Goal: Communication & Community: Connect with others

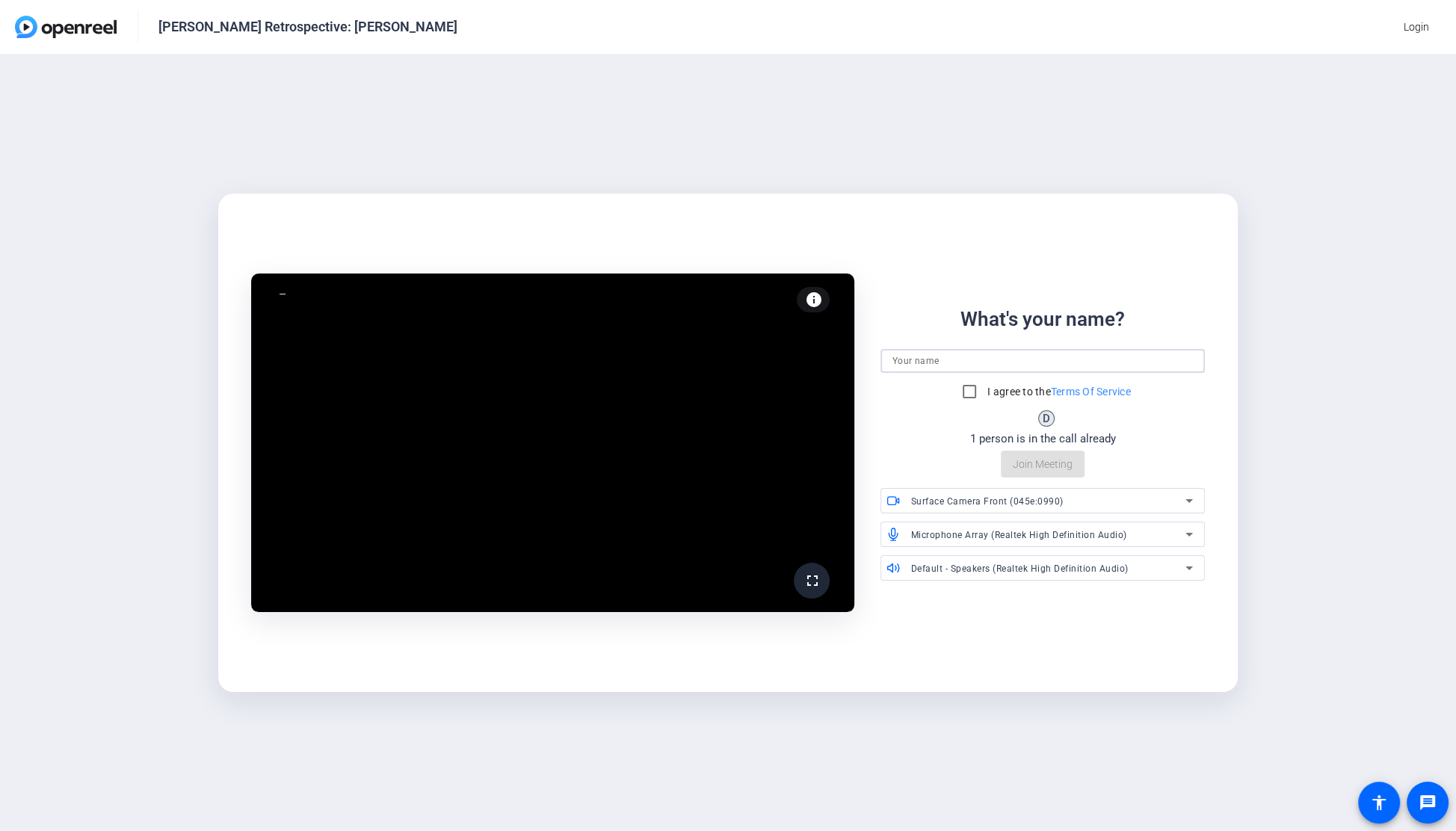
click at [991, 354] on input at bounding box center [1043, 361] width 301 height 18
type input "[PERSON_NAME]"
click at [978, 396] on input "I agree to the Terms Of Service" at bounding box center [969, 391] width 30 height 30
checkbox input "true"
click at [965, 365] on input "[PERSON_NAME]" at bounding box center [1043, 361] width 301 height 18
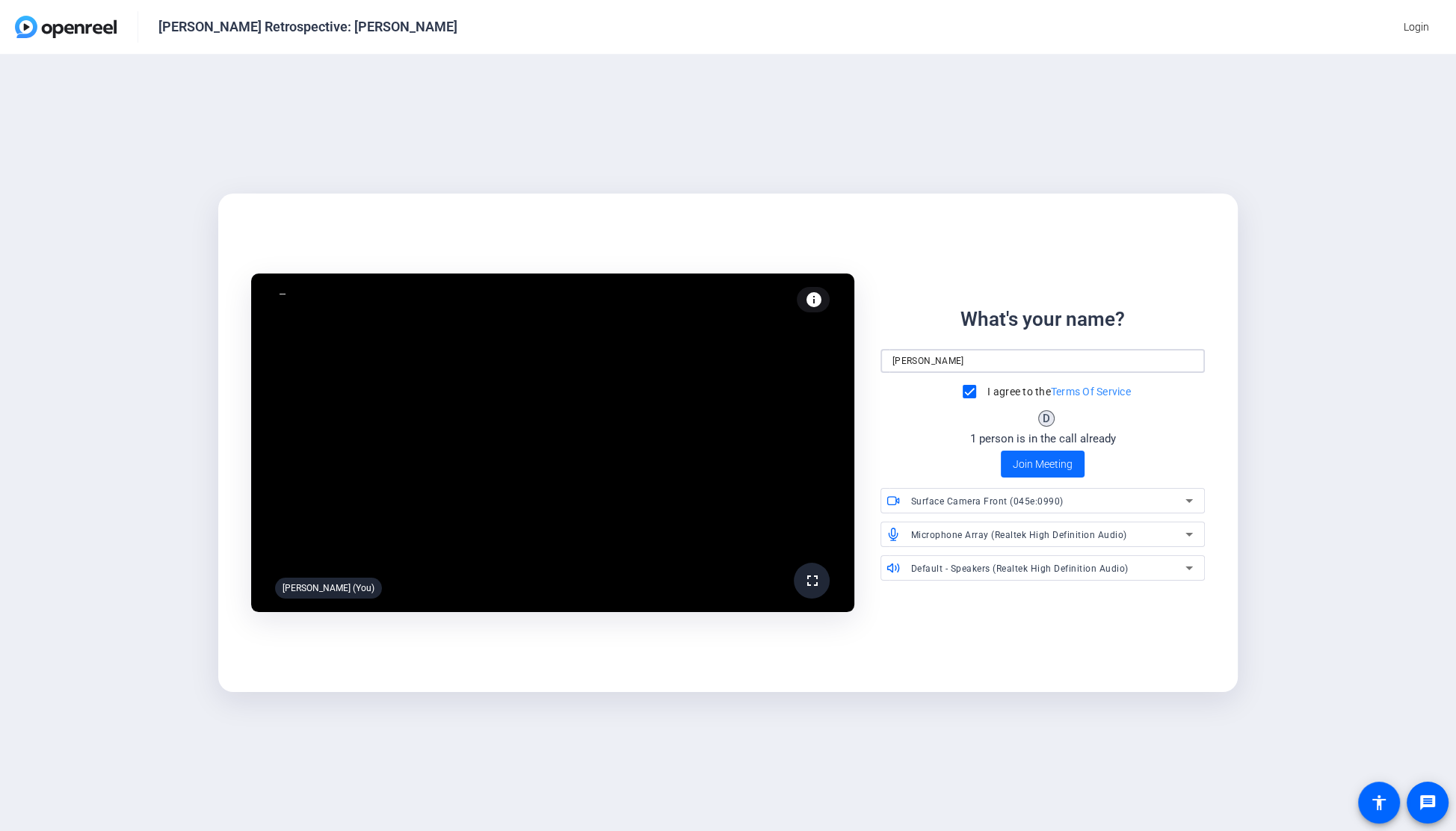
type input "[PERSON_NAME]"
click at [1037, 471] on span "Join Meeting" at bounding box center [1043, 464] width 60 height 16
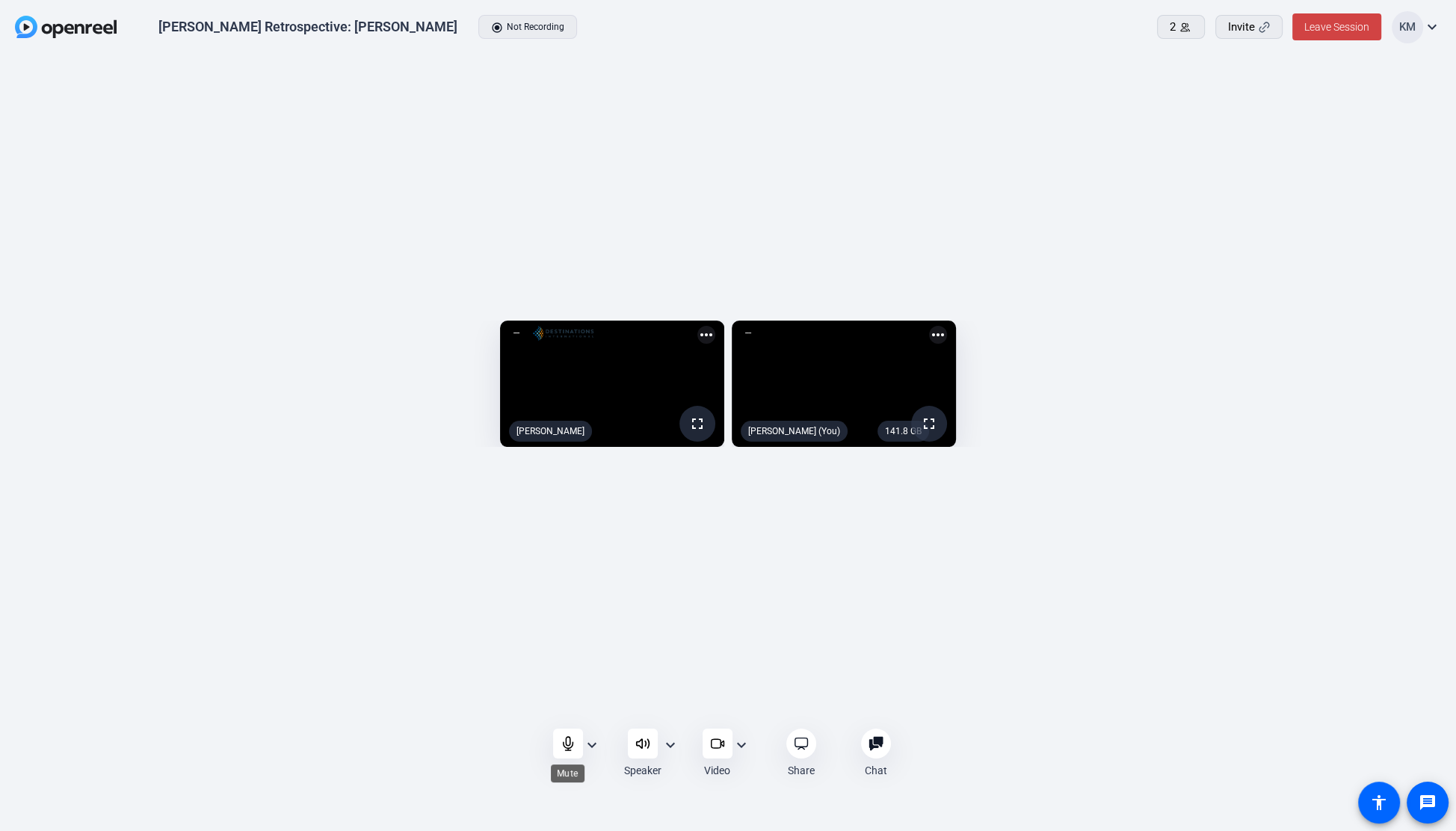
click at [561, 744] on icon at bounding box center [568, 744] width 15 height 15
click at [593, 754] on div "expand_more" at bounding box center [592, 758] width 18 height 44
click at [665, 744] on mat-icon "expand_more" at bounding box center [671, 745] width 18 height 18
click at [562, 693] on span "Communications - Speakers (Realtek High Definition Audio)" at bounding box center [575, 697] width 185 height 36
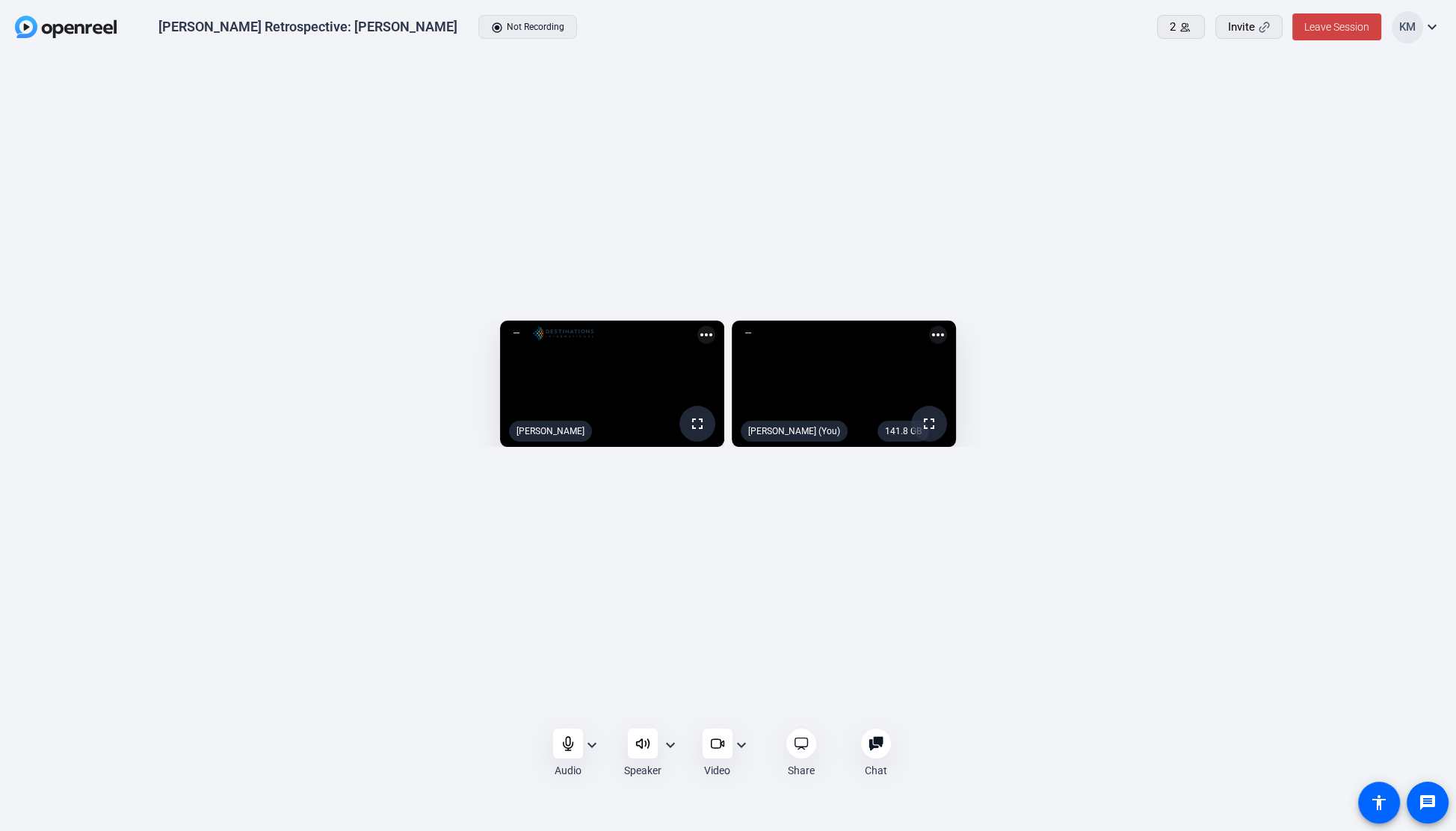
click at [660, 745] on div "Speaker" at bounding box center [642, 753] width 37 height 49
click at [629, 747] on div at bounding box center [642, 743] width 30 height 30
click at [594, 740] on mat-icon "expand_more" at bounding box center [592, 745] width 18 height 18
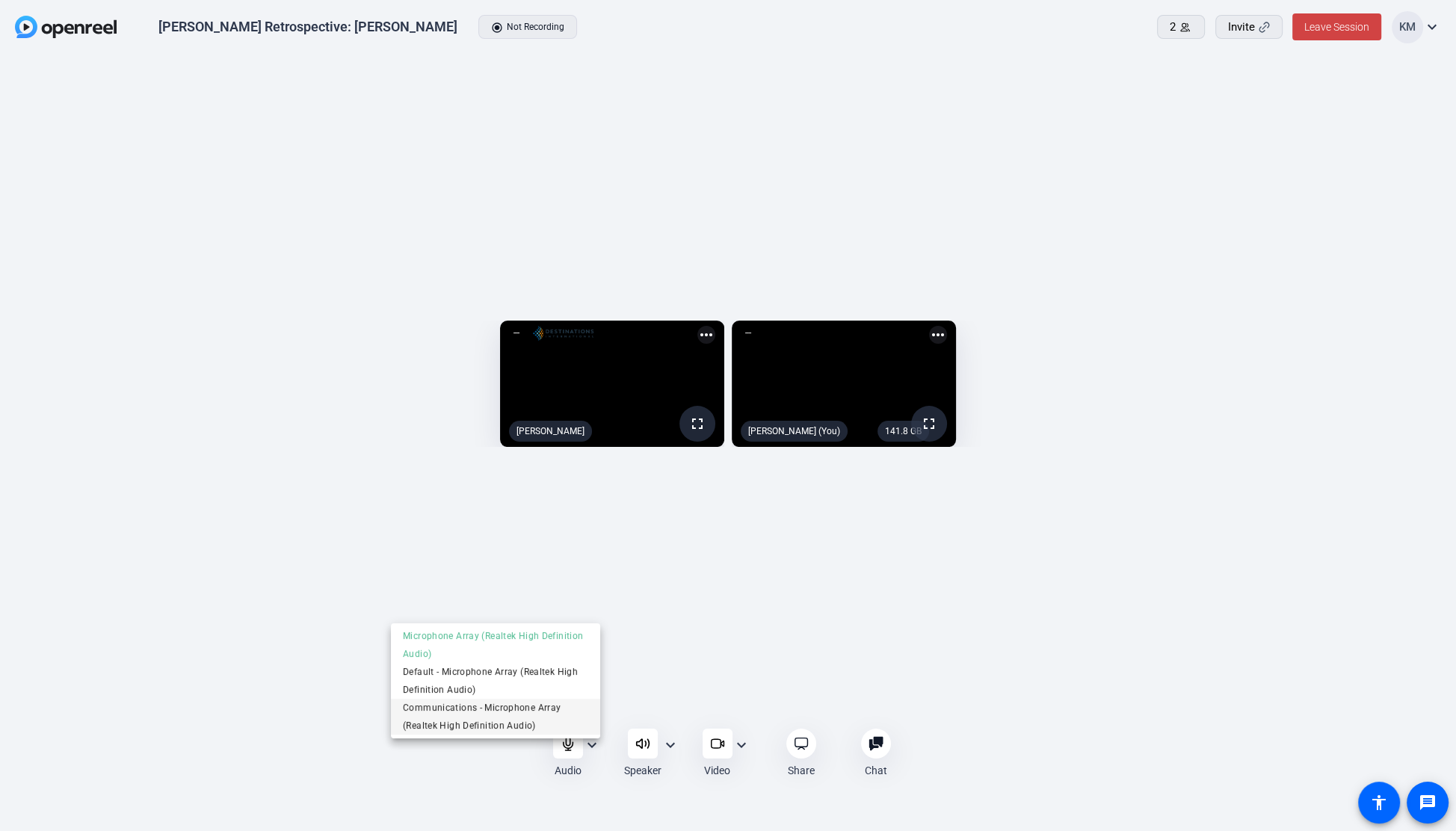
click at [536, 710] on span "Communications - Microphone Array (Realtek High Definition Audio)" at bounding box center [495, 716] width 185 height 36
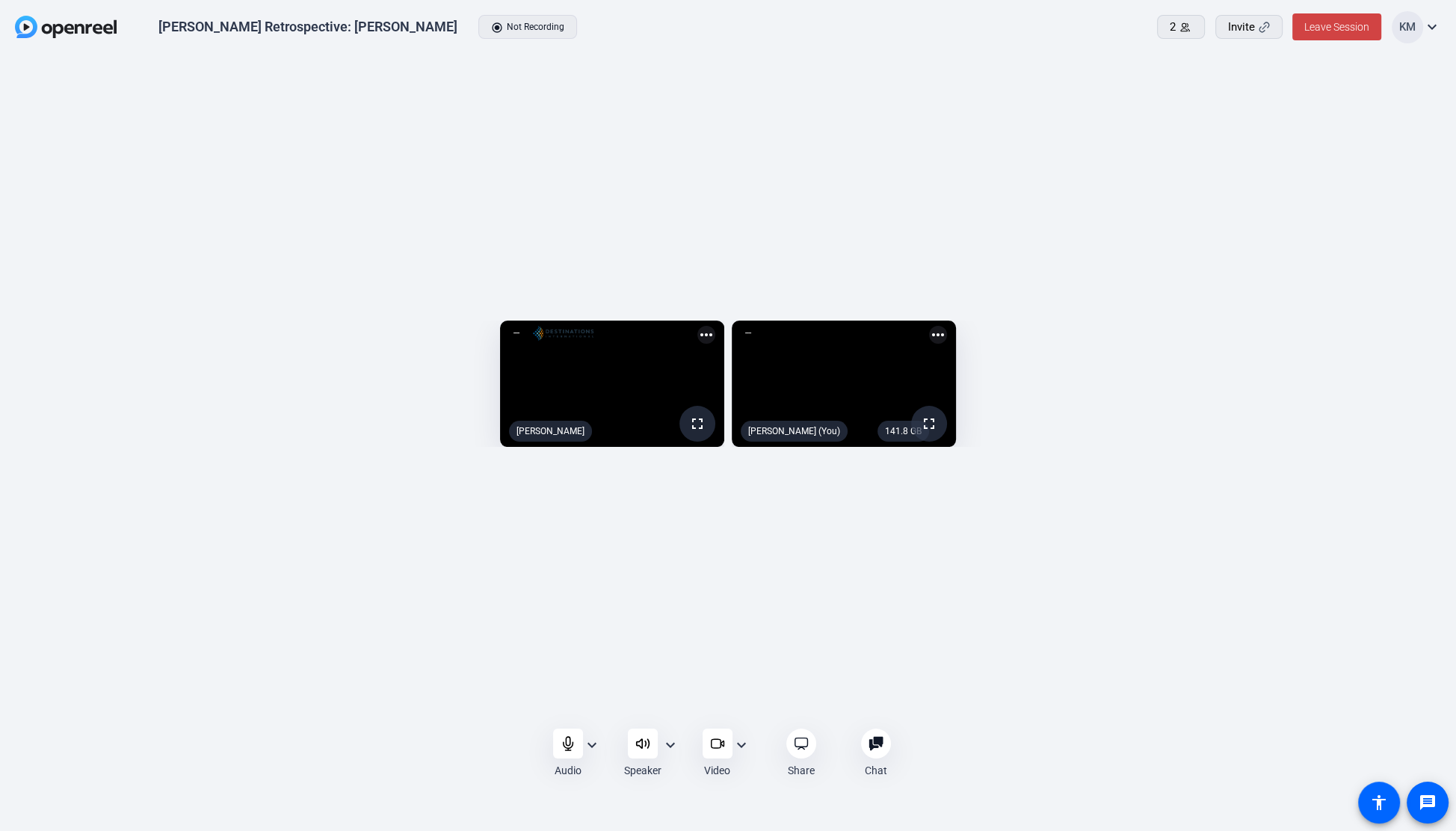
click at [592, 741] on mat-icon "expand_more" at bounding box center [592, 745] width 18 height 18
click at [492, 687] on span "Default - Microphone Array (Realtek High Definition Audio)" at bounding box center [495, 681] width 185 height 36
click at [641, 740] on icon at bounding box center [642, 743] width 13 height 9
click at [636, 742] on icon at bounding box center [642, 743] width 13 height 9
click at [663, 747] on mat-icon "expand_more" at bounding box center [671, 745] width 18 height 18
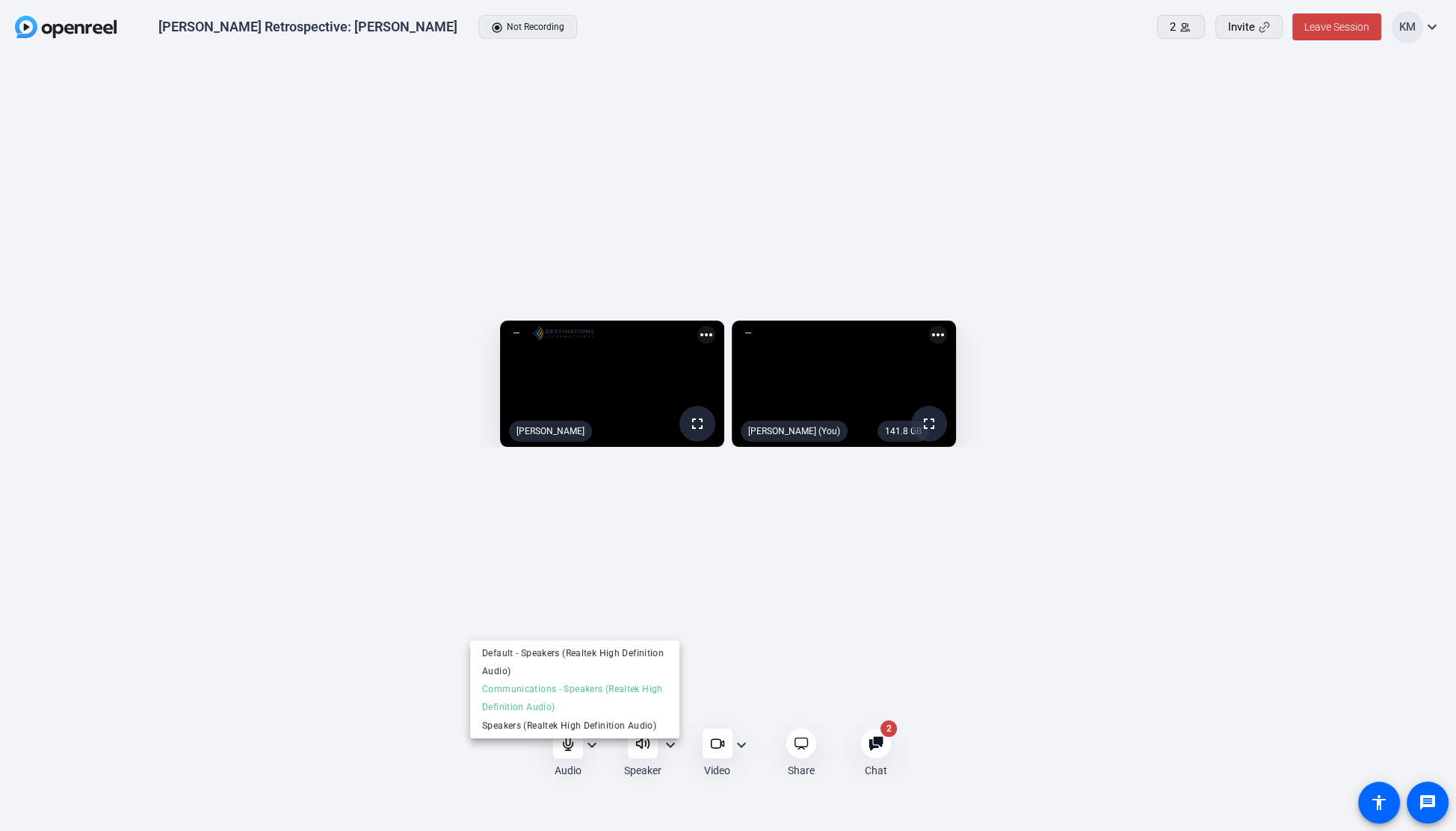
click at [880, 741] on div at bounding box center [728, 416] width 1456 height 831
click at [871, 741] on icon at bounding box center [875, 743] width 14 height 14
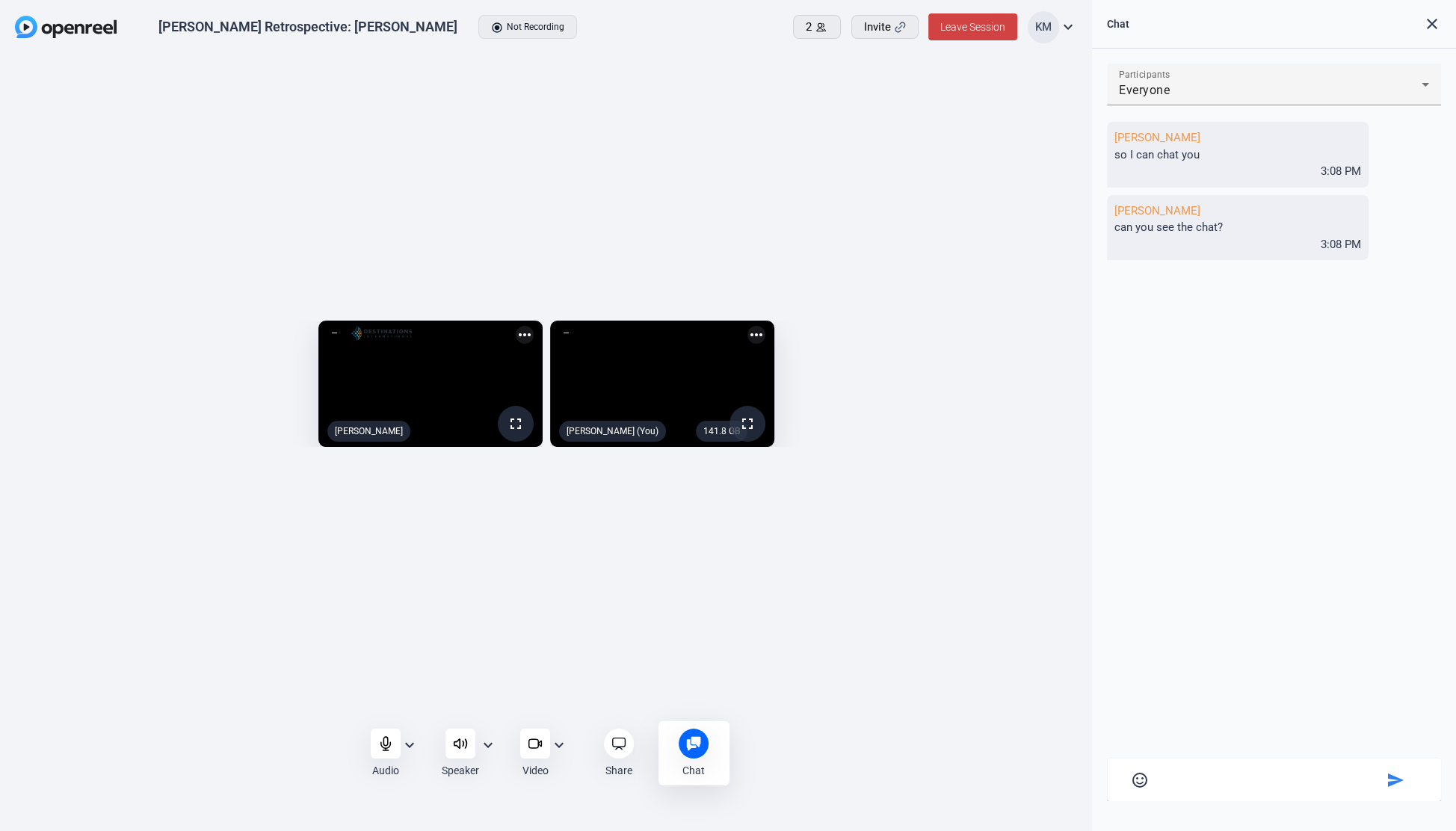
click at [461, 740] on icon at bounding box center [461, 744] width 15 height 15
click at [453, 747] on icon at bounding box center [461, 744] width 15 height 15
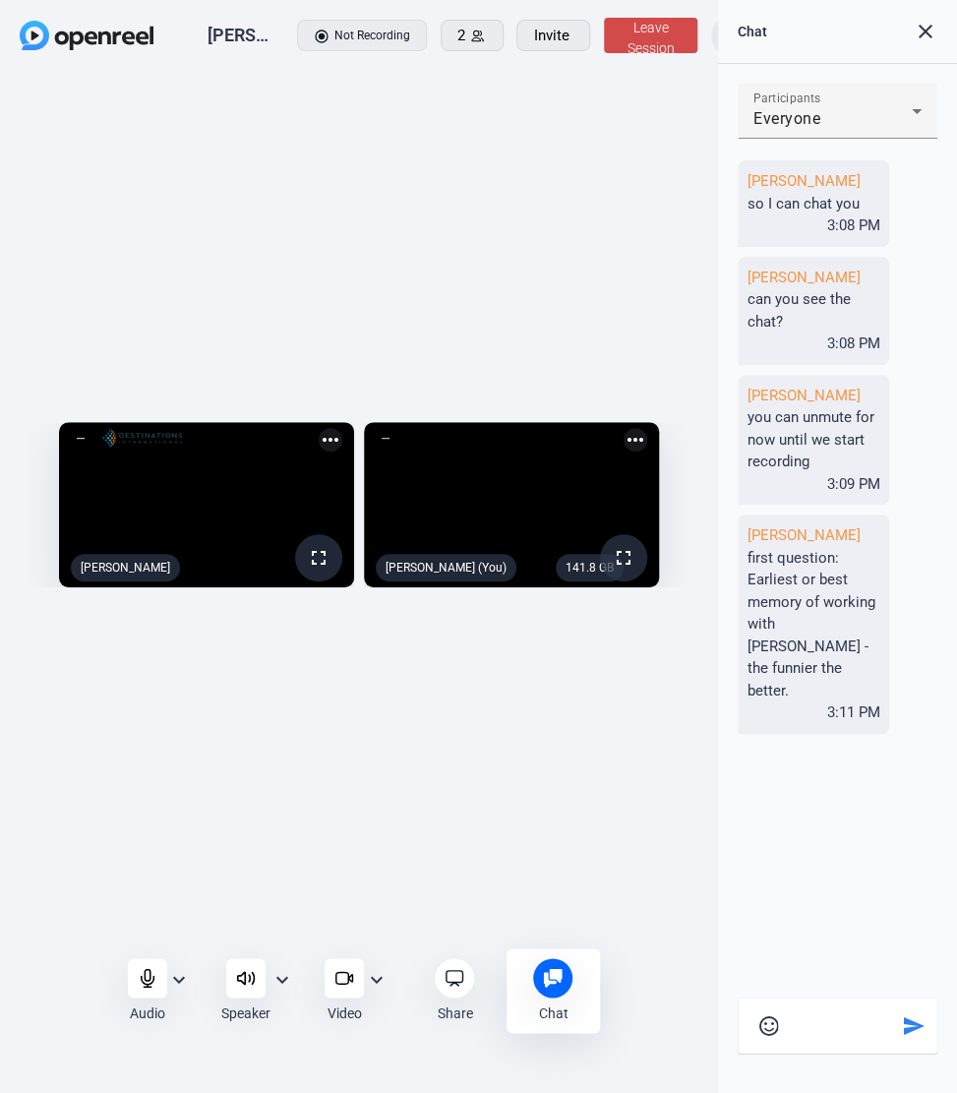
click at [666, 36] on span at bounding box center [650, 35] width 93 height 47
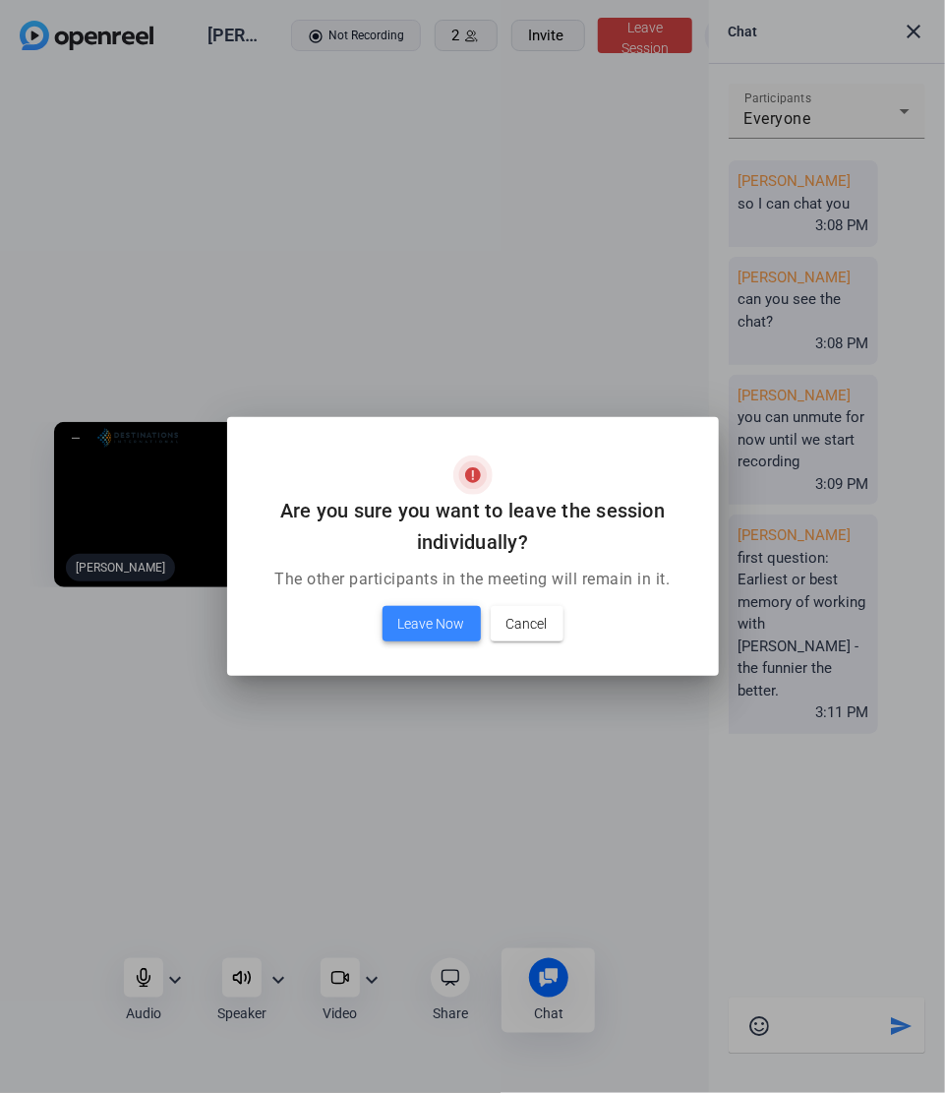
click at [444, 630] on span "Leave Now" at bounding box center [431, 624] width 67 height 24
